Goal: Task Accomplishment & Management: Manage account settings

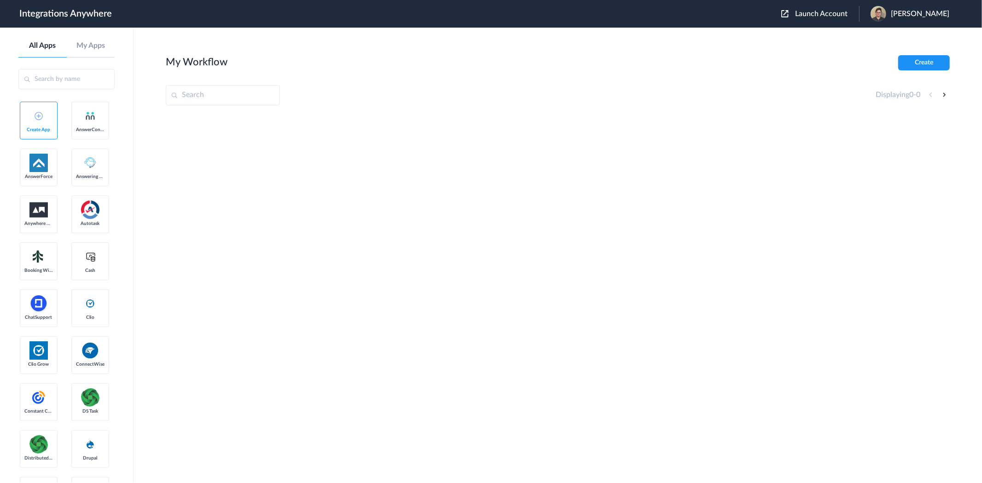
click at [213, 91] on input "text" at bounding box center [223, 95] width 114 height 20
click at [816, 19] on div "Launch Account [PERSON_NAME] My Account Logout" at bounding box center [869, 14] width 177 height 16
click at [815, 15] on span "Launch Account" at bounding box center [821, 13] width 52 height 7
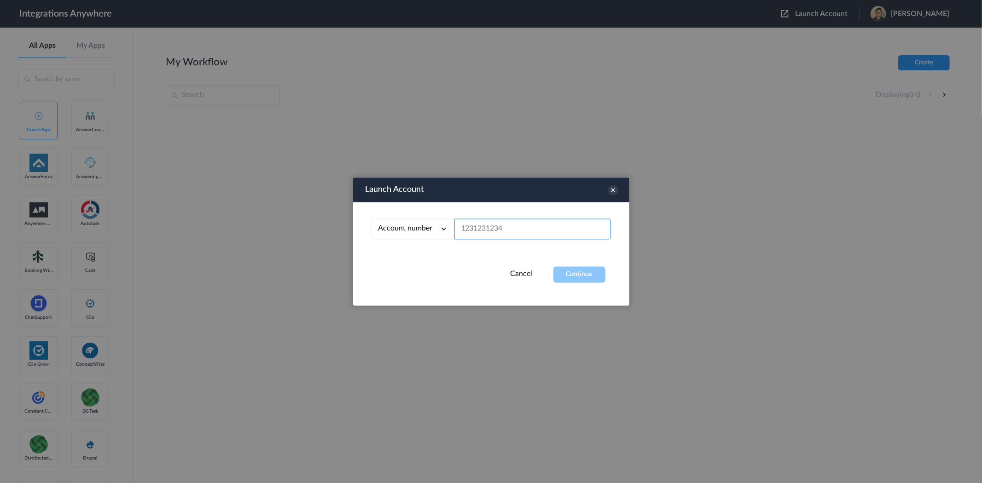
click at [540, 233] on input "text" at bounding box center [532, 229] width 157 height 21
paste input "8283760686"
type input "8283760686"
click at [588, 273] on button "Continue" at bounding box center [579, 275] width 52 height 16
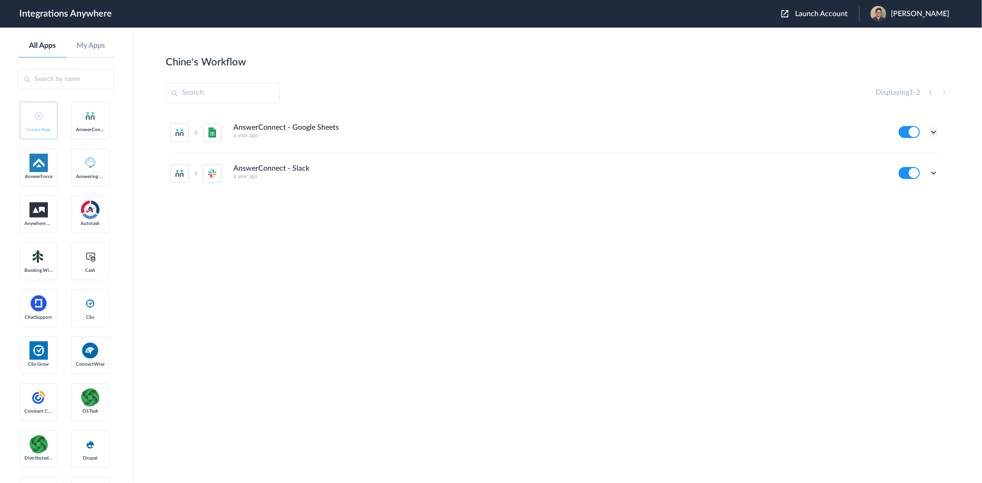
click at [935, 132] on icon at bounding box center [933, 132] width 9 height 9
click at [912, 185] on span "Delete" at bounding box center [905, 187] width 18 height 6
click at [896, 185] on span "Are you sure?" at bounding box center [901, 191] width 33 height 14
click at [935, 129] on icon at bounding box center [933, 132] width 9 height 9
click at [908, 189] on span "Delete" at bounding box center [905, 187] width 18 height 6
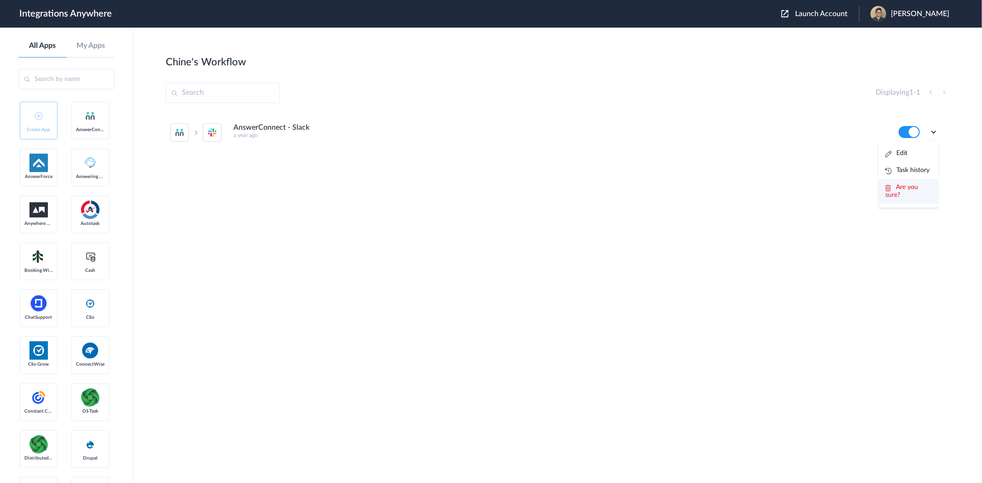
click at [909, 192] on li "Are you sure?" at bounding box center [908, 191] width 60 height 25
